Goal: Use online tool/utility

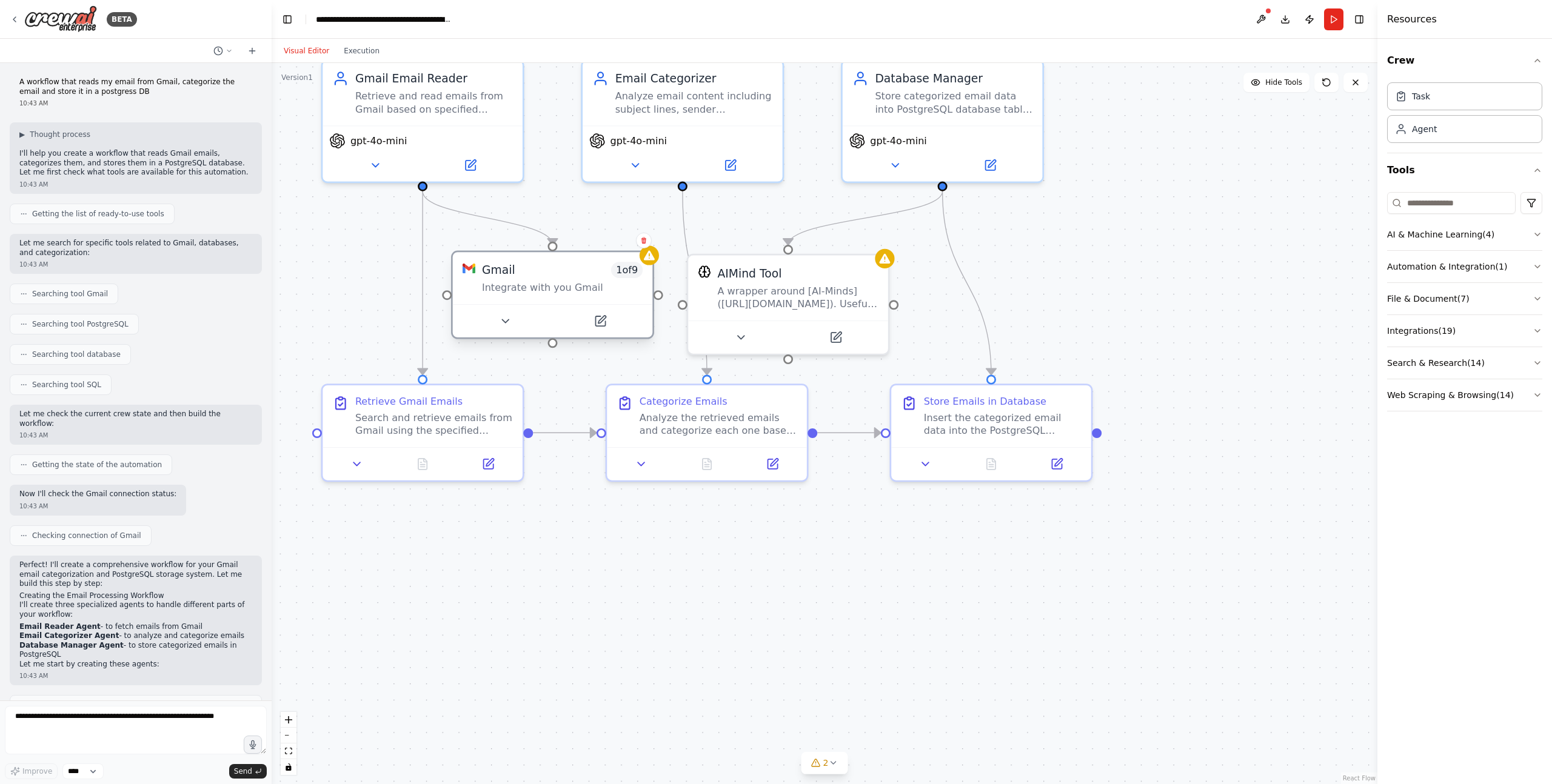
drag, startPoint x: 478, startPoint y: 274, endPoint x: 503, endPoint y: 276, distance: 25.1
click at [503, 276] on div "Gmail" at bounding box center [498, 270] width 33 height 16
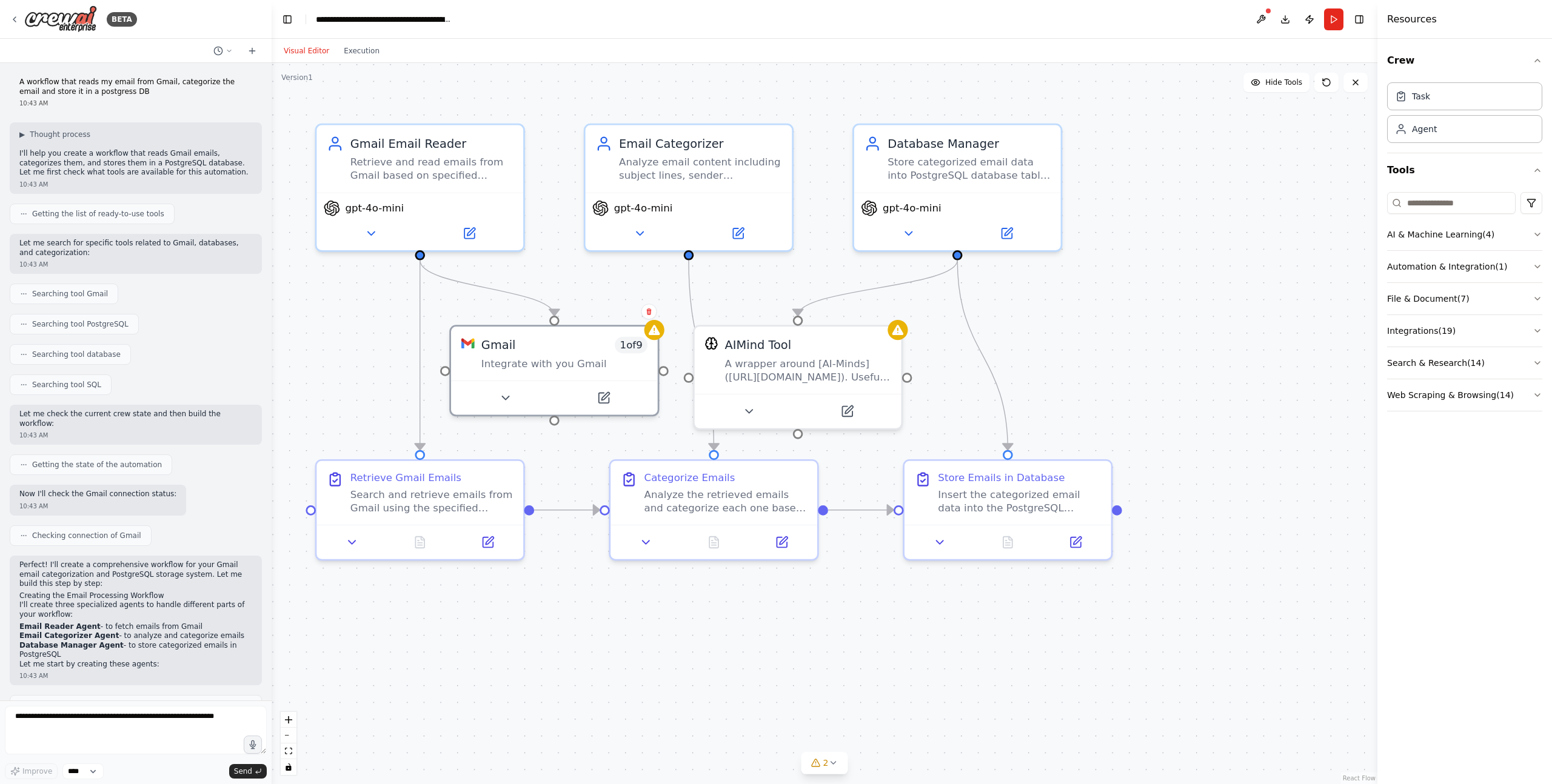
drag, startPoint x: 371, startPoint y: 222, endPoint x: 373, endPoint y: 313, distance: 91.0
click at [373, 313] on div ".deletable-edge-delete-btn { width: 20px; height: 20px; border: 0px solid #ffff…" at bounding box center [824, 424] width 1106 height 722
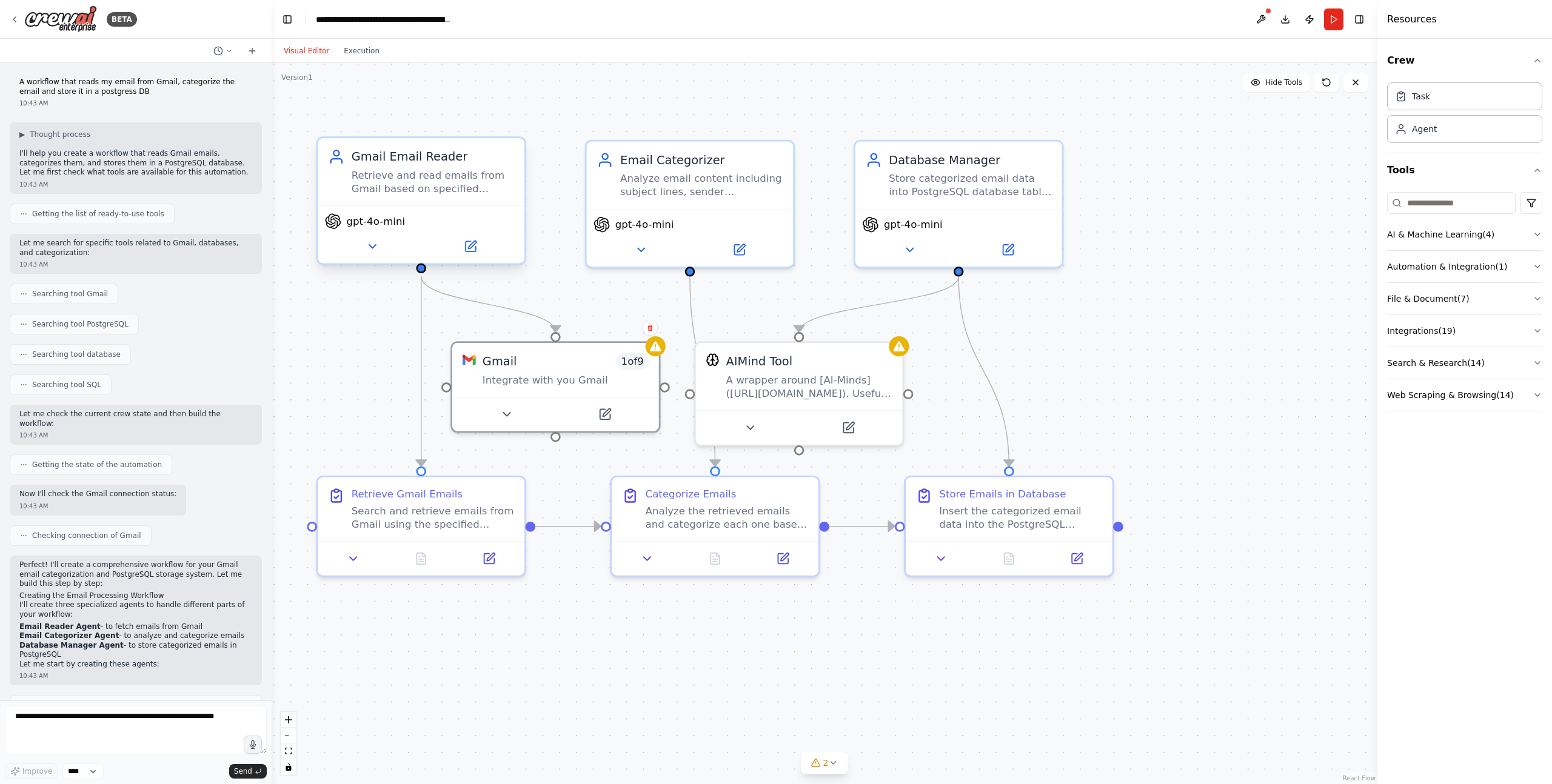
click at [424, 186] on div "Retrieve and read emails from Gmail based on specified search criteria such as …" at bounding box center [433, 182] width 163 height 27
click at [475, 246] on icon at bounding box center [470, 246] width 11 height 11
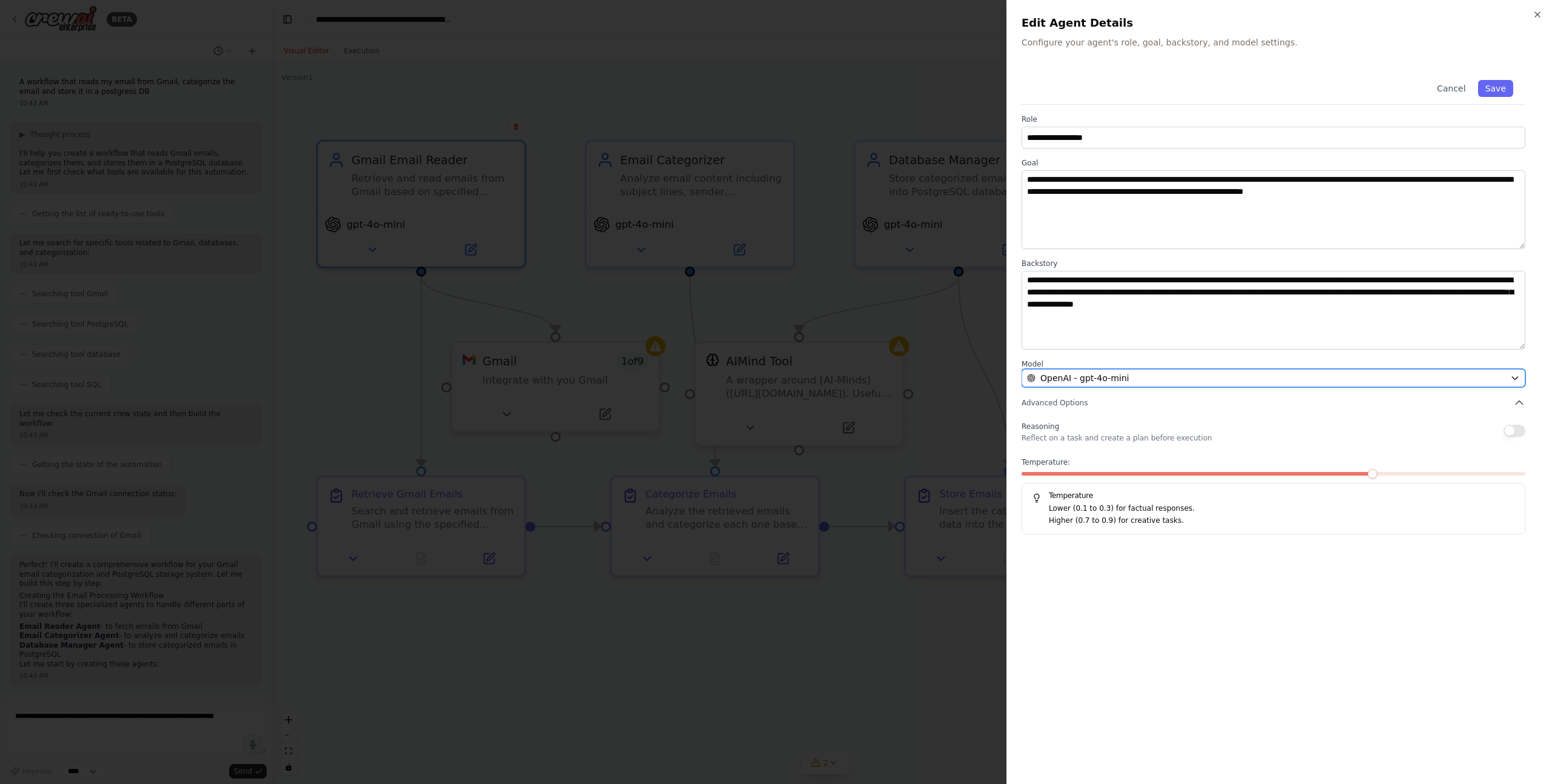
click at [1150, 384] on div "OpenAI - gpt-4o-mini" at bounding box center [1266, 378] width 478 height 12
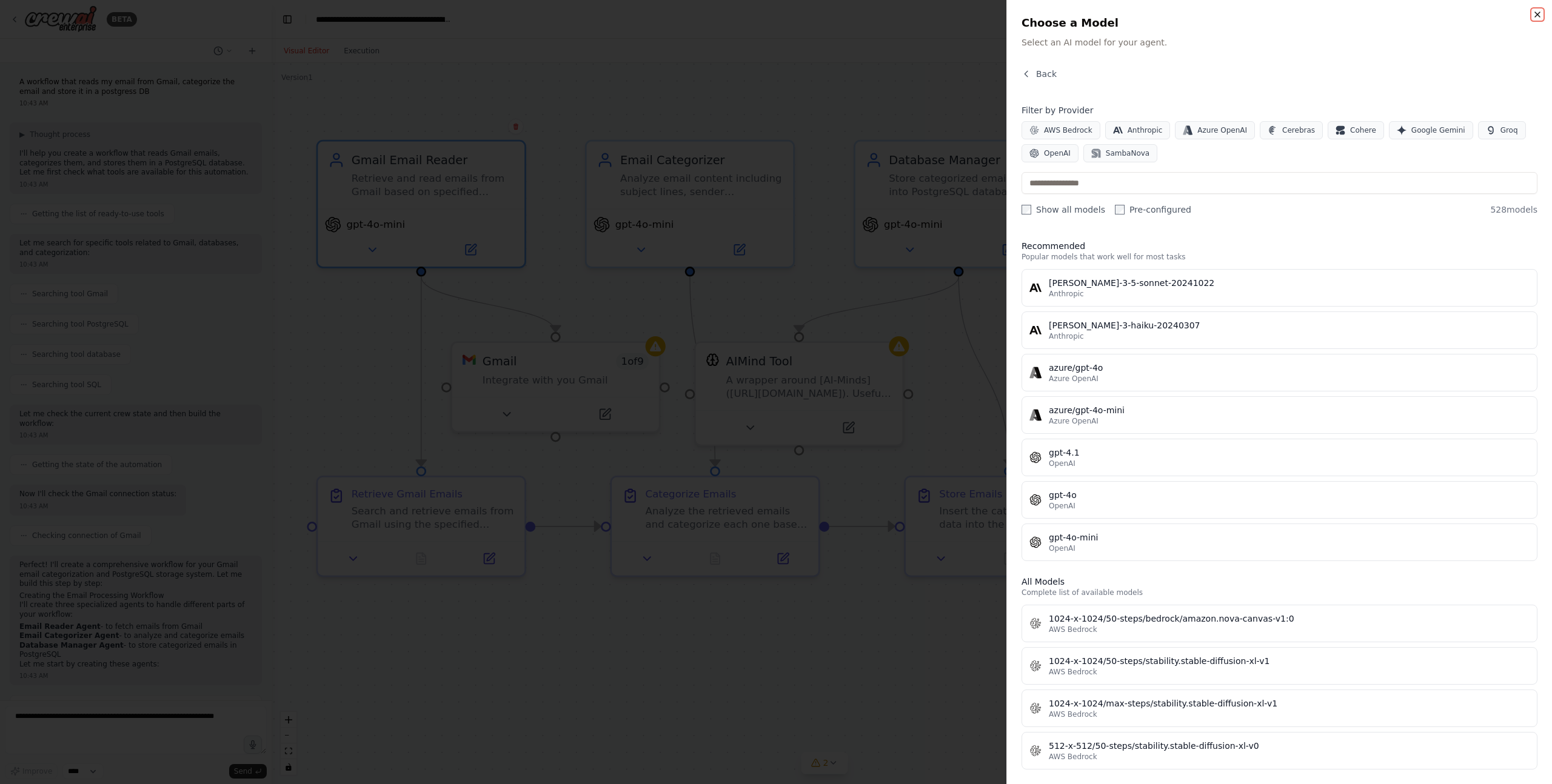
click at [1537, 13] on icon "button" at bounding box center [1537, 15] width 10 height 10
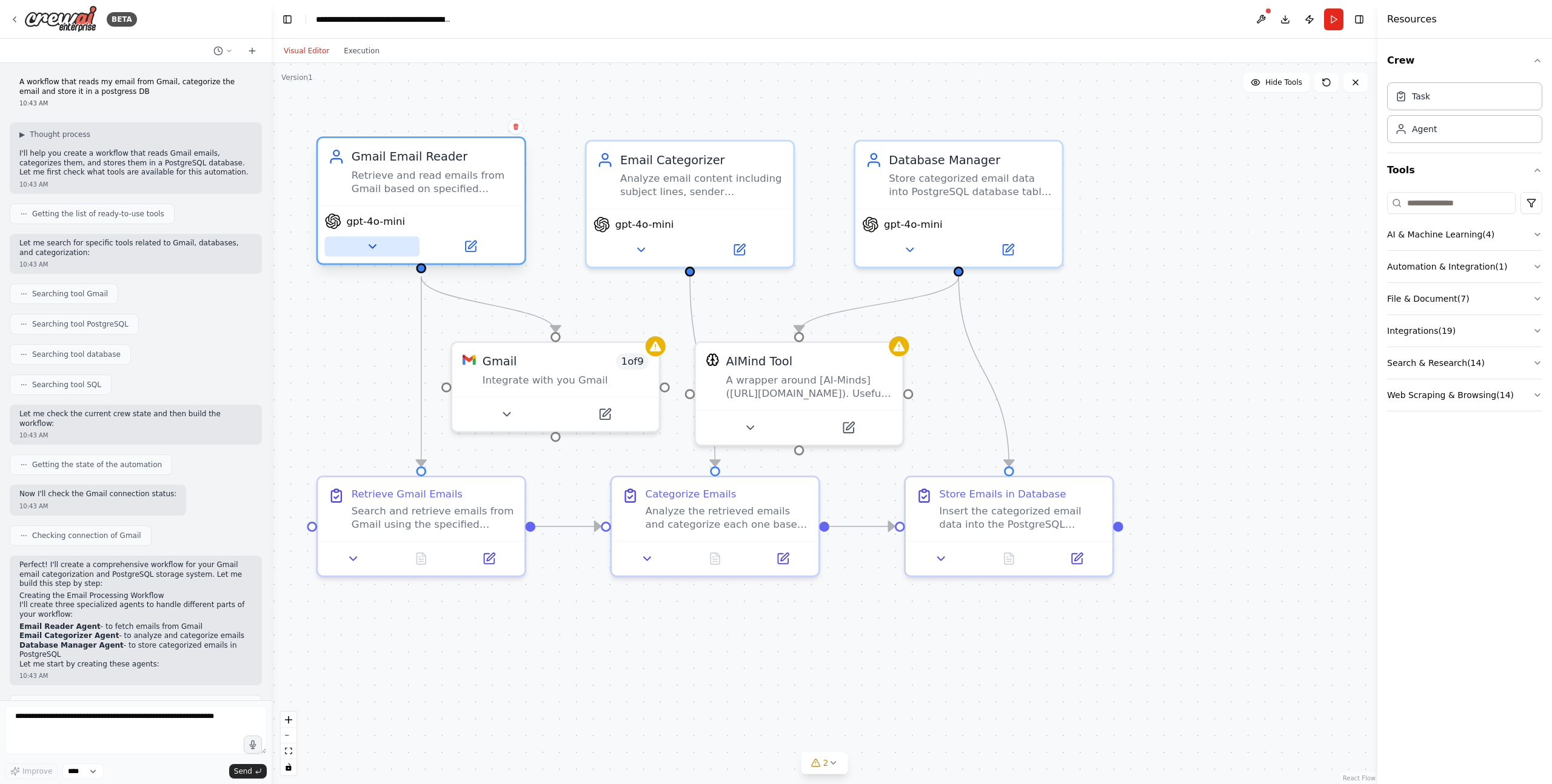
click at [375, 244] on icon at bounding box center [372, 246] width 13 height 13
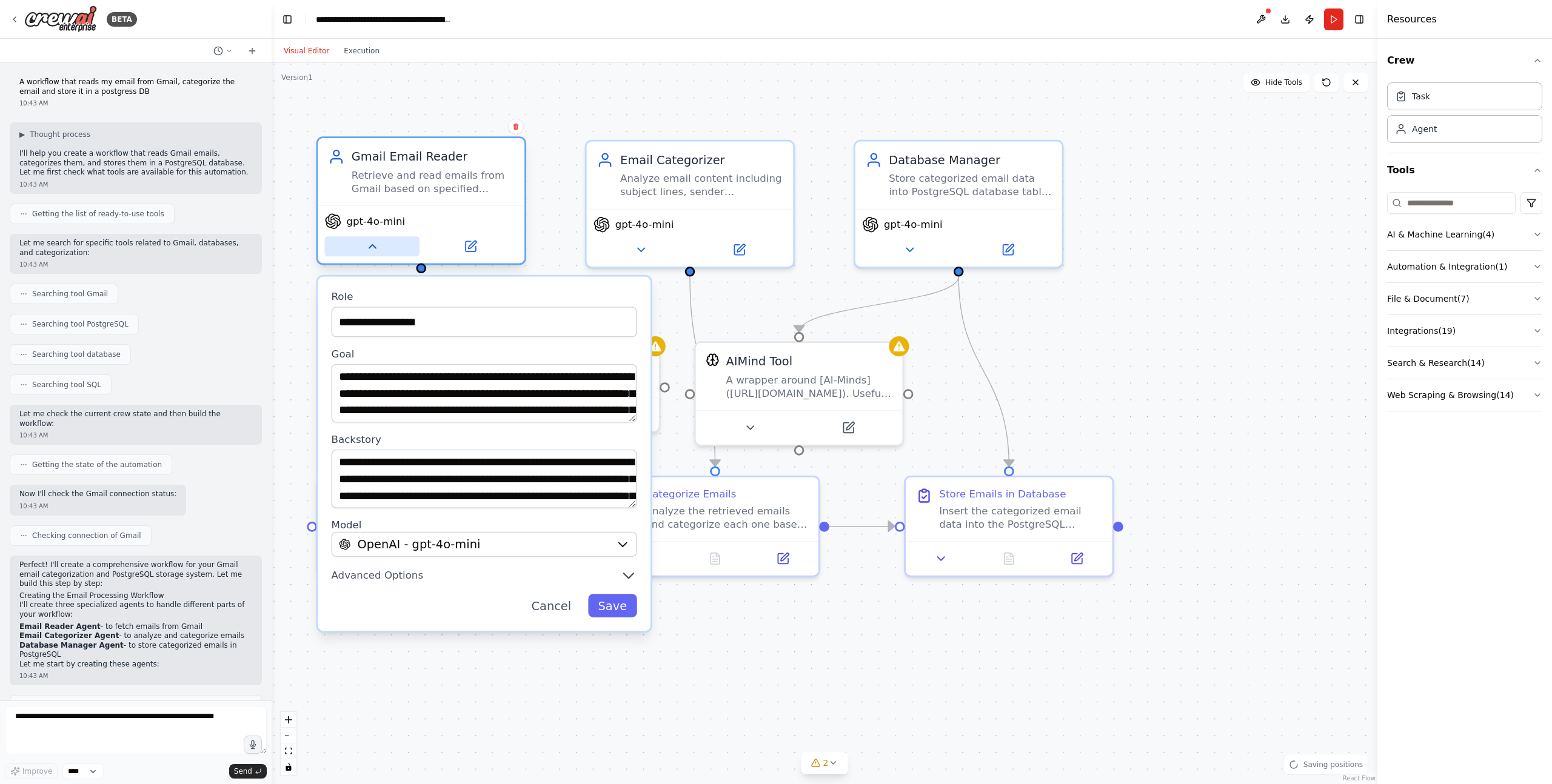
click at [375, 244] on icon at bounding box center [372, 246] width 13 height 13
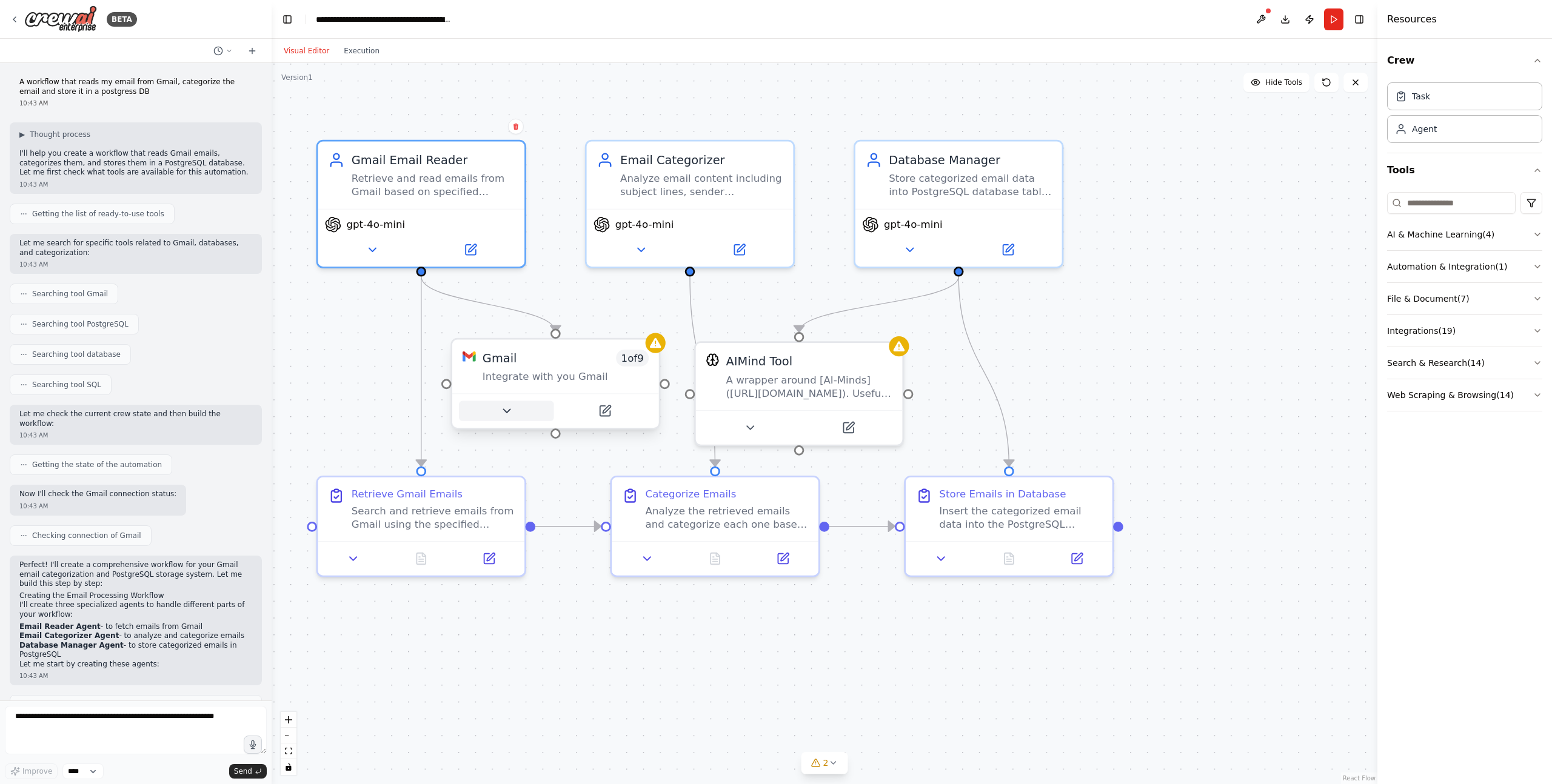
click at [491, 417] on button at bounding box center [507, 411] width 95 height 20
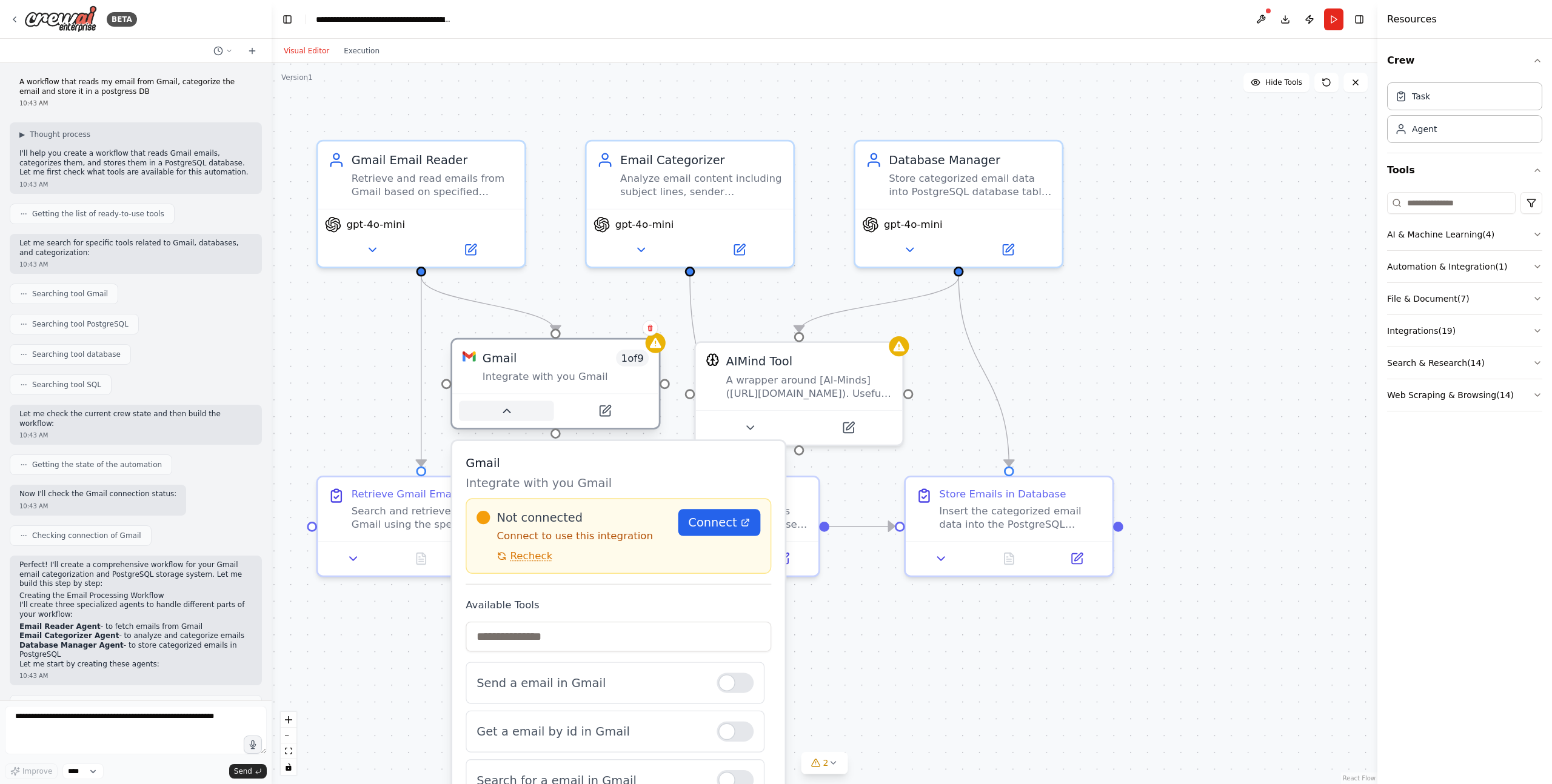
click at [491, 417] on button at bounding box center [507, 411] width 95 height 20
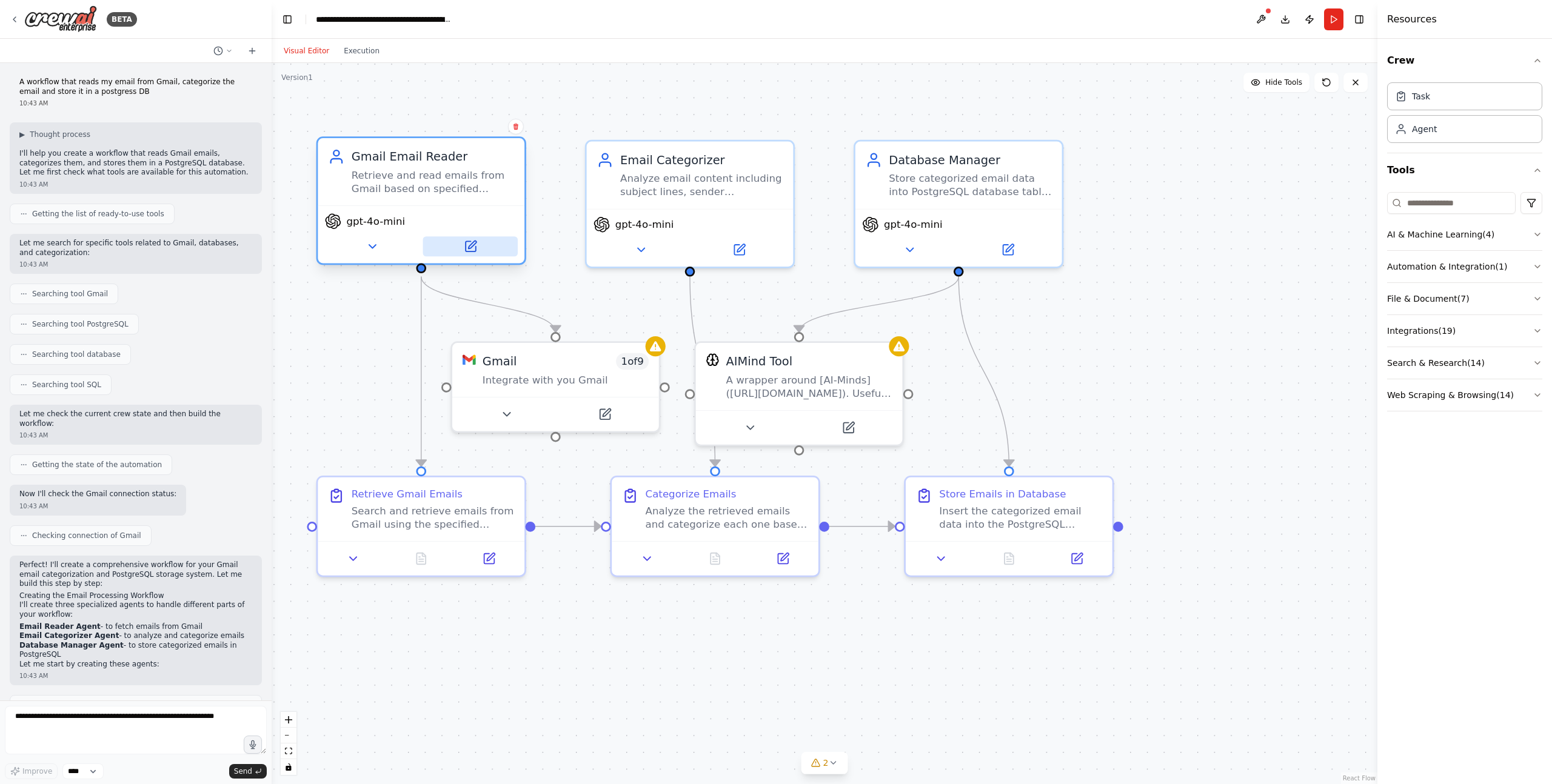
click at [473, 246] on icon at bounding box center [470, 246] width 11 height 11
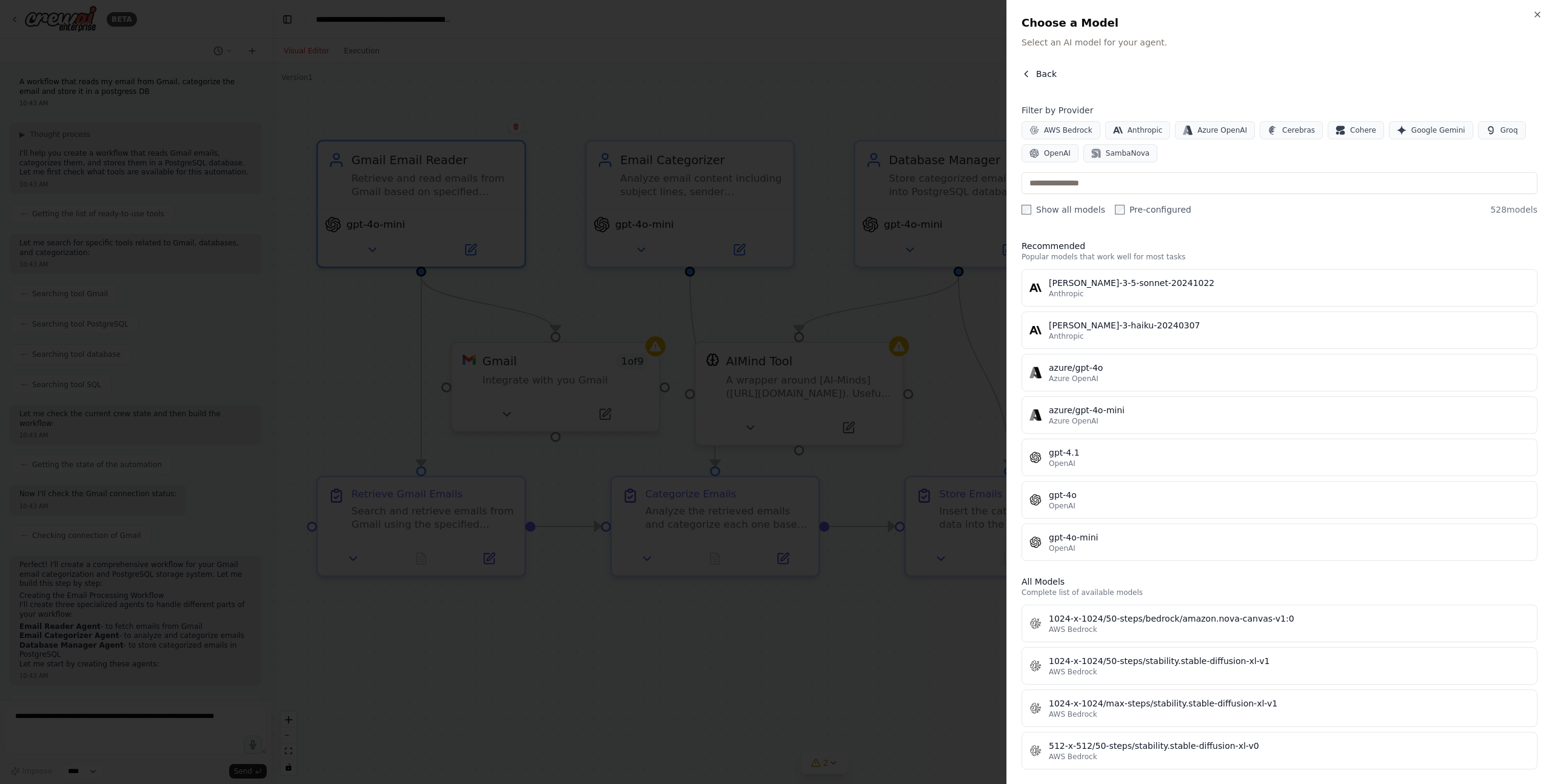
click at [1037, 69] on span "Back" at bounding box center [1046, 74] width 20 height 12
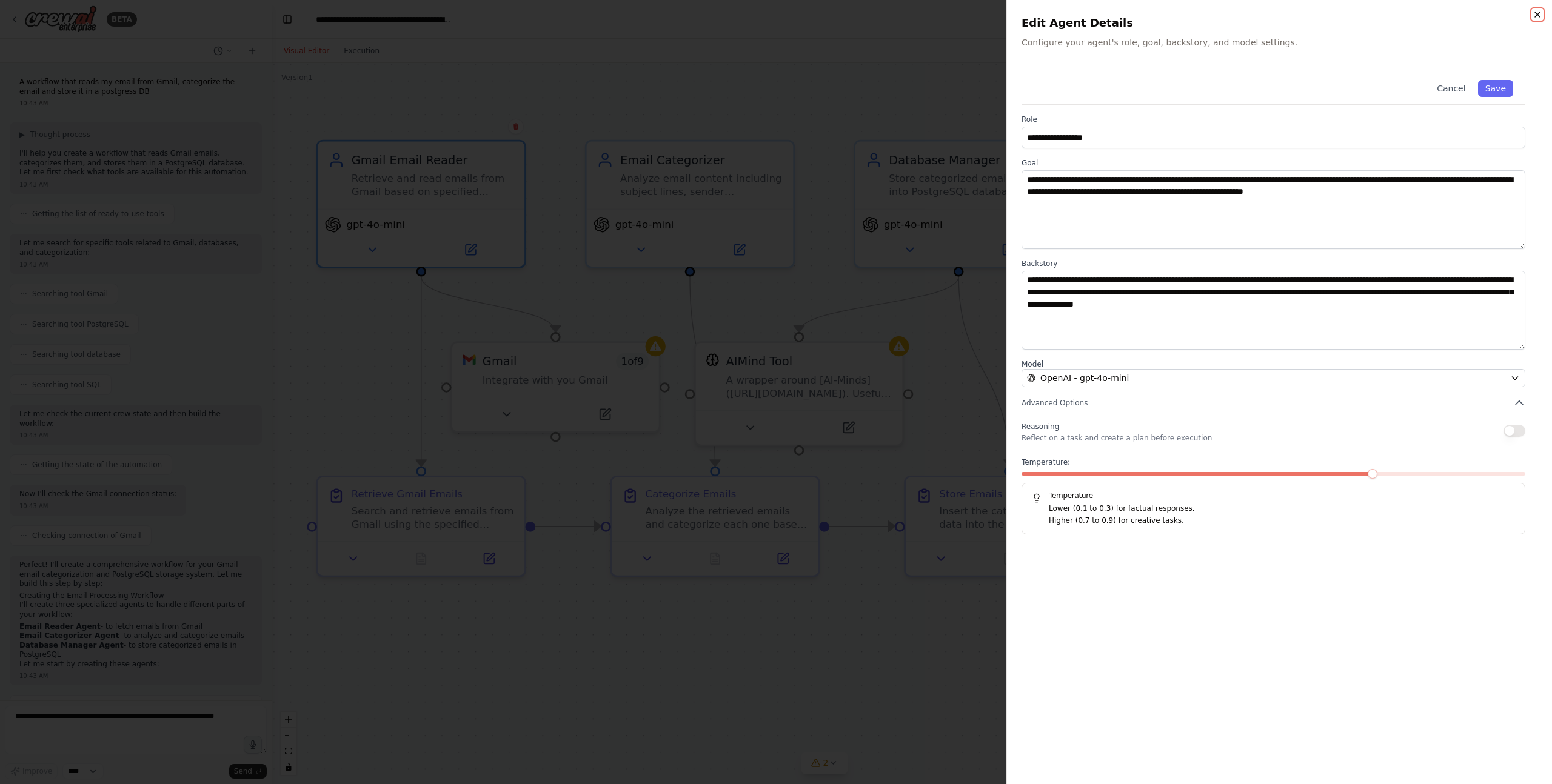
click at [1534, 13] on icon "button" at bounding box center [1537, 15] width 10 height 10
